Goal: Task Accomplishment & Management: Use online tool/utility

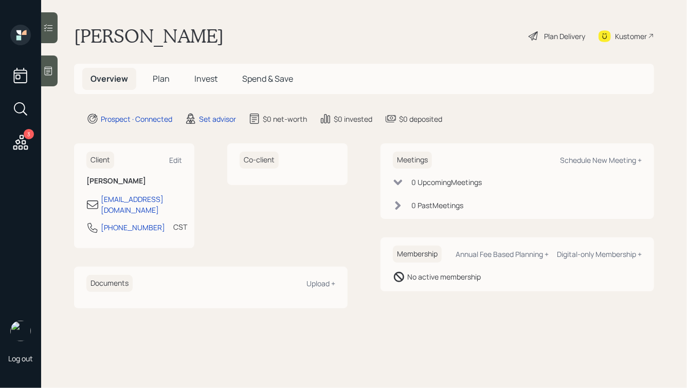
click at [22, 141] on icon at bounding box center [20, 142] width 15 height 15
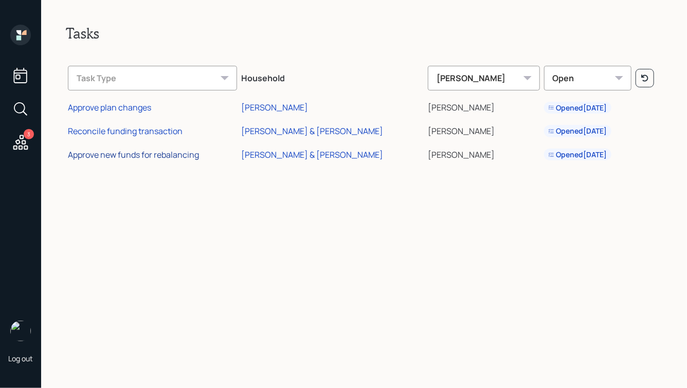
click at [130, 156] on div "Approve new funds for rebalancing" at bounding box center [133, 154] width 131 height 11
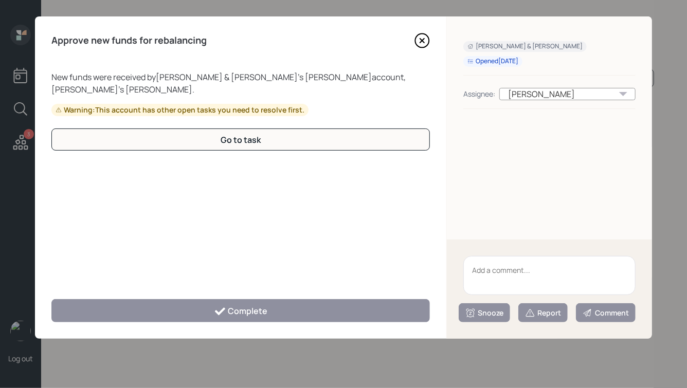
click at [421, 39] on icon at bounding box center [422, 41] width 4 height 4
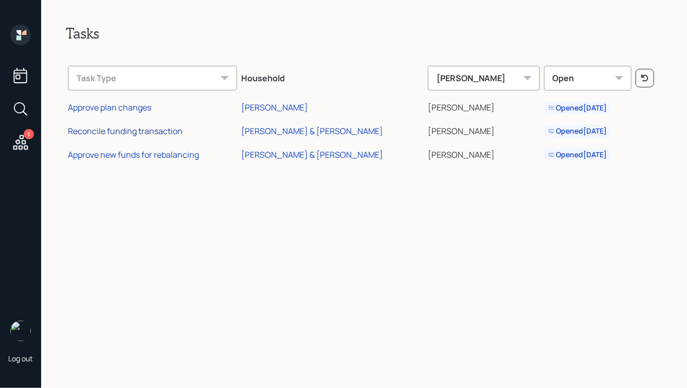
click at [139, 135] on div "Reconcile funding transaction" at bounding box center [125, 130] width 115 height 11
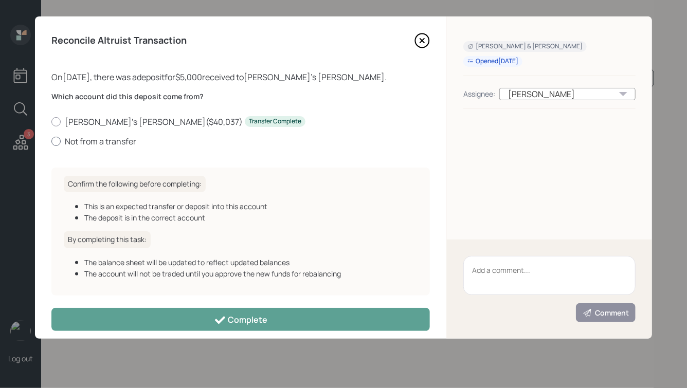
click at [65, 138] on label "Not from a transfer" at bounding box center [240, 141] width 378 height 11
click at [51, 141] on input "Not from a transfer" at bounding box center [51, 141] width 1 height 1
radio input "true"
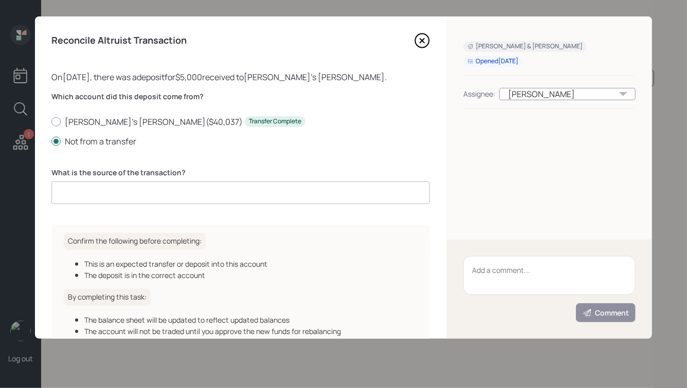
click at [135, 192] on input at bounding box center [240, 192] width 378 height 23
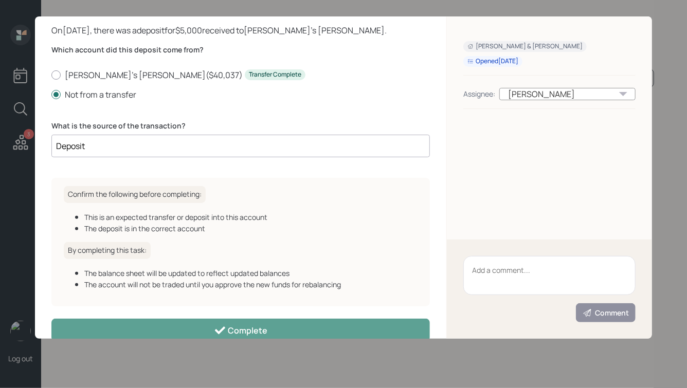
scroll to position [51, 0]
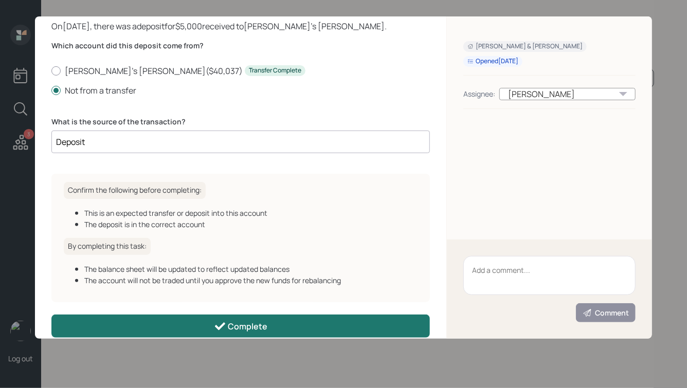
type input "Deposit"
click at [241, 323] on div "Complete" at bounding box center [241, 326] width 54 height 12
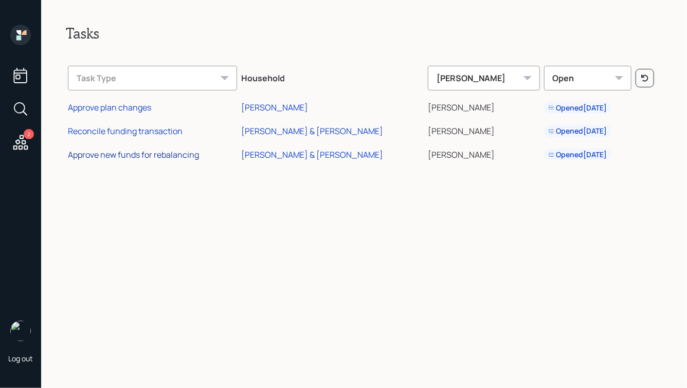
click at [141, 155] on div "Approve new funds for rebalancing" at bounding box center [133, 154] width 131 height 11
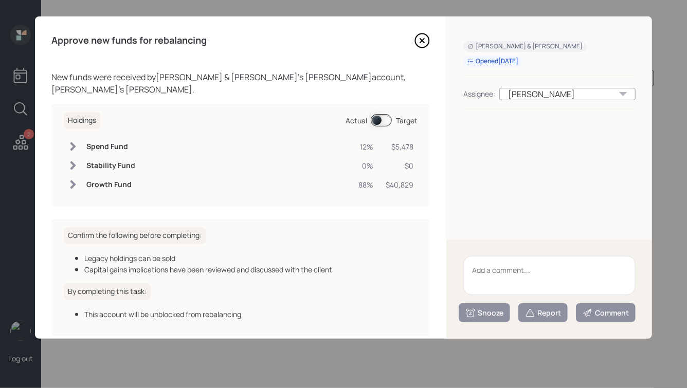
click at [376, 114] on span at bounding box center [381, 120] width 21 height 12
click at [385, 114] on span at bounding box center [381, 120] width 21 height 12
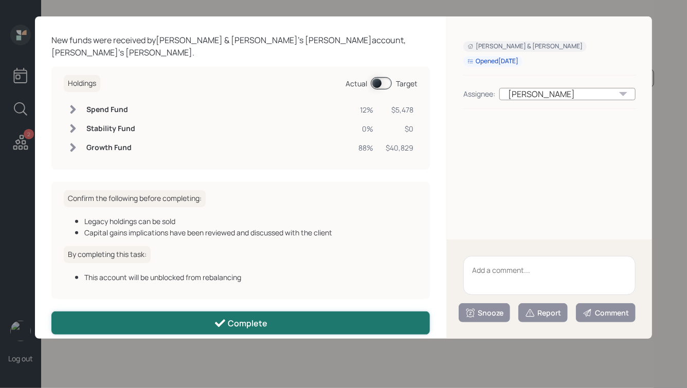
click at [234, 317] on div "Complete" at bounding box center [241, 323] width 54 height 12
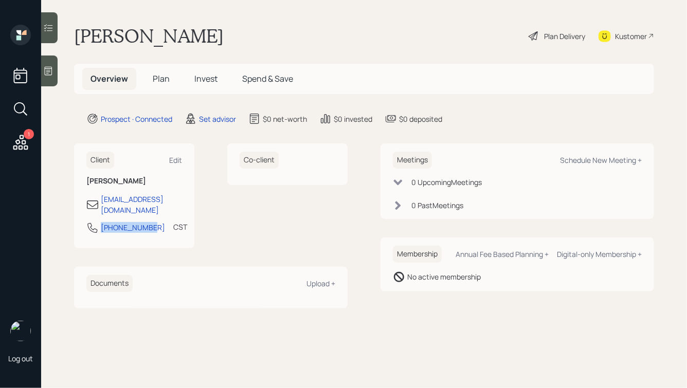
drag, startPoint x: 149, startPoint y: 216, endPoint x: 78, endPoint y: 216, distance: 70.4
click at [78, 216] on div "Client Edit [PERSON_NAME] [EMAIL_ADDRESS][DOMAIN_NAME] [PHONE_NUMBER] CST Curre…" at bounding box center [134, 195] width 120 height 105
copy div "[PHONE_NUMBER]"
click at [599, 162] on div "Schedule New Meeting +" at bounding box center [601, 160] width 82 height 10
select select "round-[PERSON_NAME]"
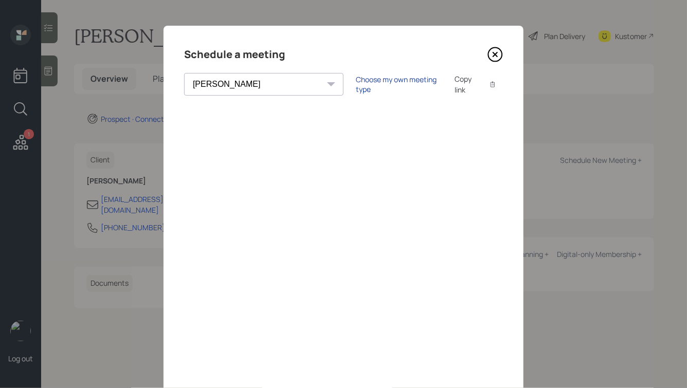
click at [356, 85] on div "Choose my own meeting type" at bounding box center [399, 85] width 86 height 20
